Goal: Information Seeking & Learning: Understand process/instructions

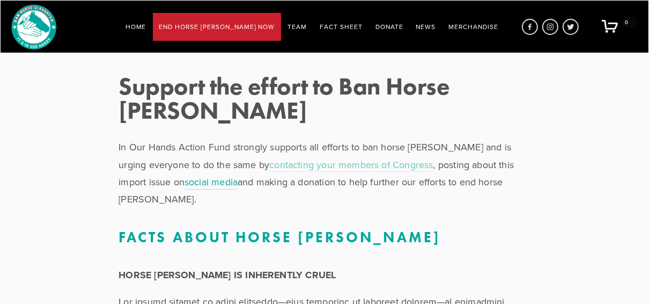
click at [301, 163] on link "contacting your members of Congress" at bounding box center [351, 165] width 164 height 14
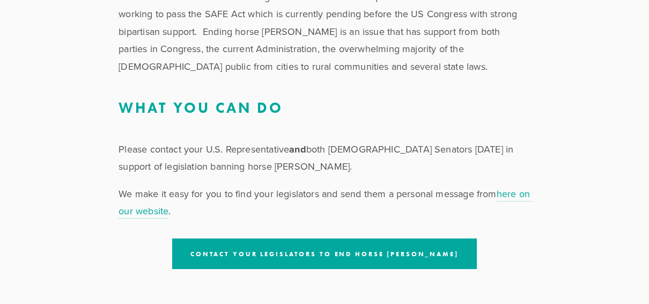
scroll to position [2093, 0]
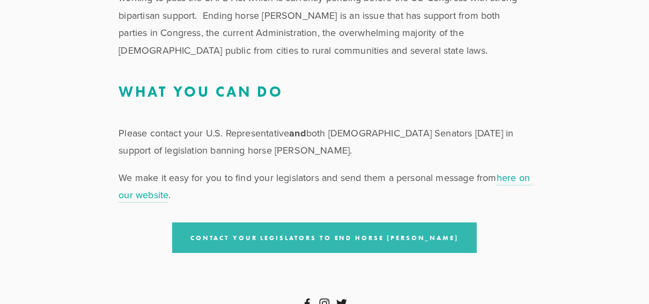
click at [327, 222] on link "Contact your Legislators to End Horse Slaughter" at bounding box center [324, 237] width 305 height 31
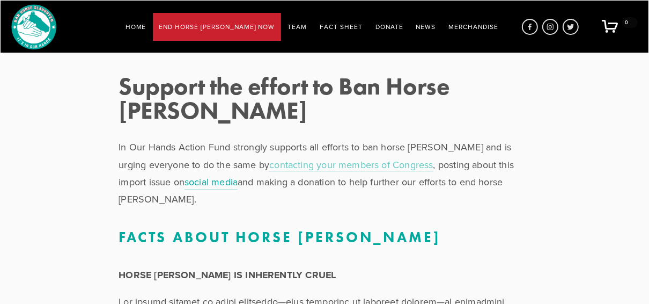
click at [321, 162] on link "contacting your members of Congress" at bounding box center [351, 165] width 164 height 14
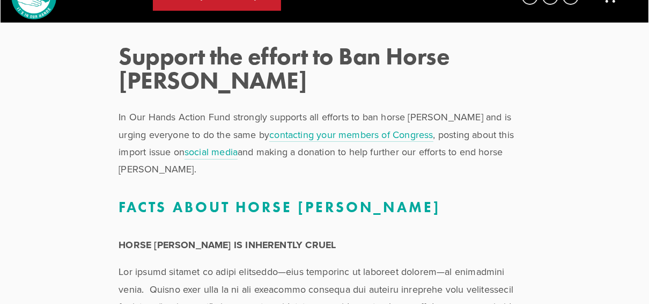
scroll to position [43, 0]
